Goal: Navigation & Orientation: Find specific page/section

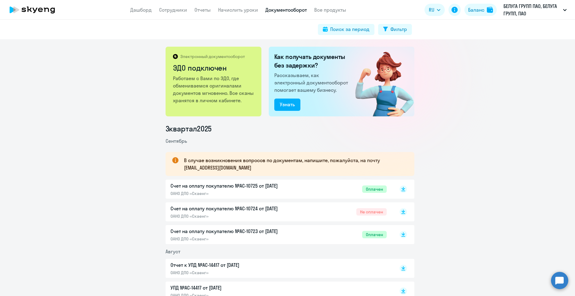
drag, startPoint x: 178, startPoint y: 6, endPoint x: 176, endPoint y: 16, distance: 10.3
click at [178, 6] on app-header "Дашборд Сотрудники Отчеты Начислить уроки Документооборот Все продукты Дашборд …" at bounding box center [287, 10] width 575 height 20
click at [173, 11] on link "Сотрудники" at bounding box center [173, 10] width 28 height 6
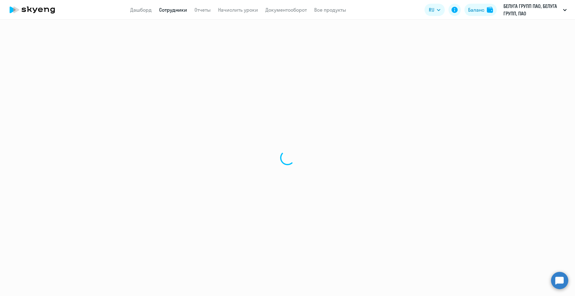
select select "30"
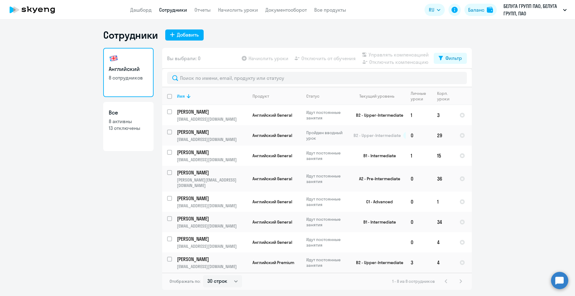
click at [130, 140] on link "Все 8 активны 13 отключены" at bounding box center [128, 126] width 50 height 49
select select "30"
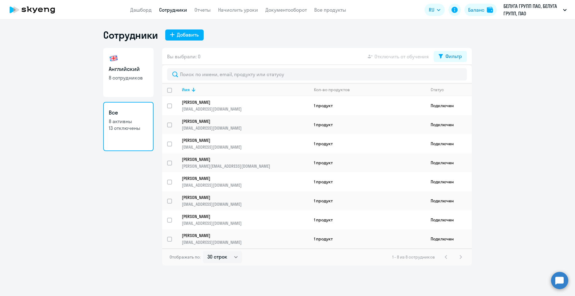
click at [127, 77] on p "8 сотрудников" at bounding box center [128, 77] width 39 height 7
select select "30"
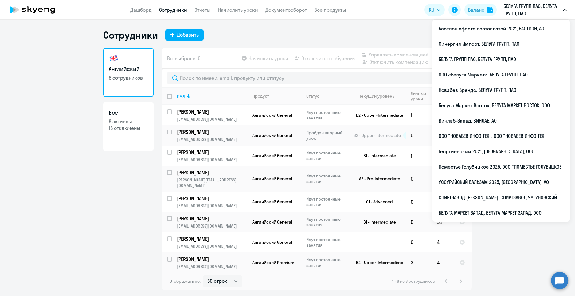
click at [520, 11] on p "БЕЛУГА ГРУПП ПАО, БЕЛУГА ГРУПП, ПАО" at bounding box center [531, 9] width 57 height 15
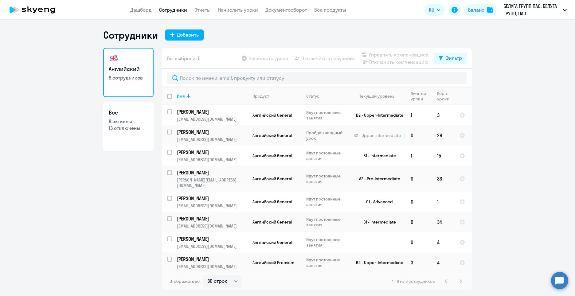
click at [520, 11] on p "БЕЛУГА ГРУПП ПАО, БЕЛУГА ГРУПП, ПАО" at bounding box center [531, 9] width 57 height 15
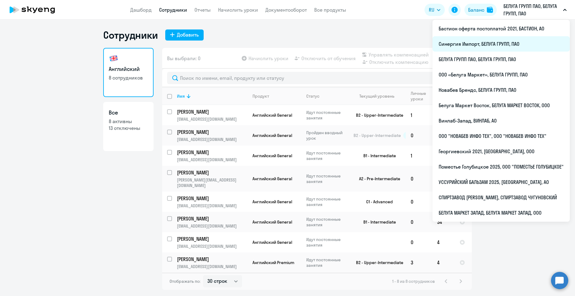
click at [522, 44] on li "Синергия Импорт, БЕЛУГА ГРУПП, ПАО" at bounding box center [500, 43] width 137 height 15
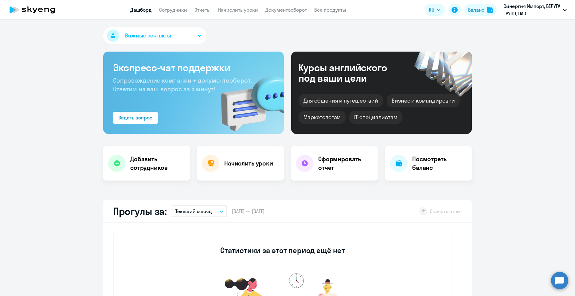
select select "30"
click at [283, 13] on link "Документооборот" at bounding box center [285, 10] width 41 height 6
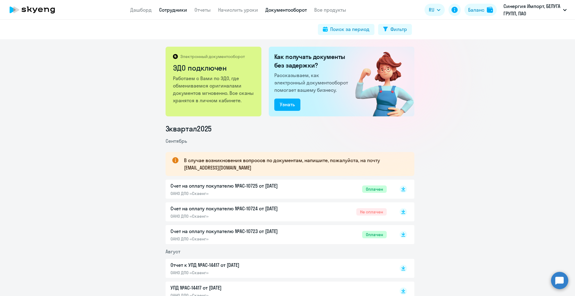
click at [164, 8] on link "Сотрудники" at bounding box center [173, 10] width 28 height 6
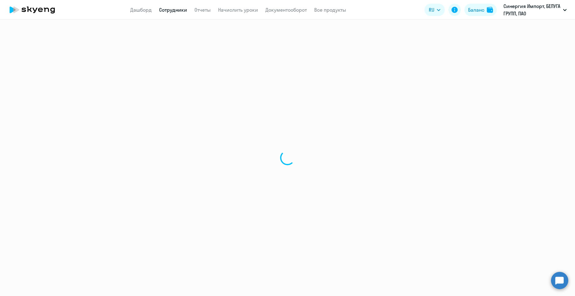
select select "30"
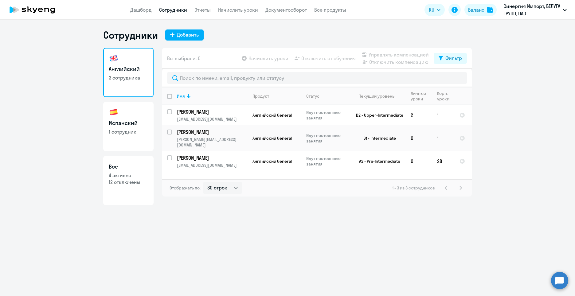
click at [118, 130] on p "1 сотрудник" at bounding box center [128, 131] width 39 height 7
select select "30"
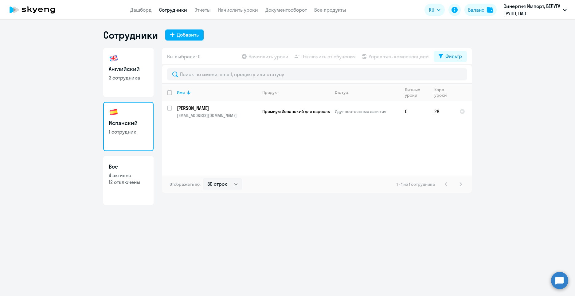
click at [116, 84] on link "Английский 3 сотрудника" at bounding box center [128, 72] width 50 height 49
select select "30"
